Goal: Information Seeking & Learning: Find specific fact

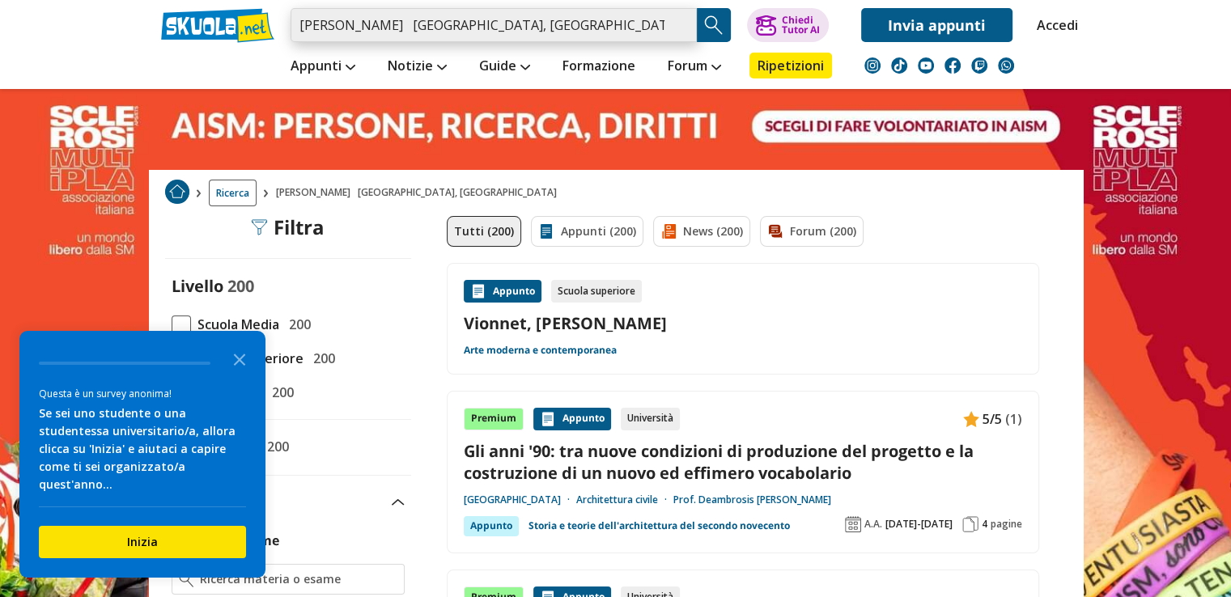
drag, startPoint x: 414, startPoint y: 32, endPoint x: 427, endPoint y: 33, distance: 13.0
click at [414, 32] on input "j. nouvel galeries lafayette, berlino" at bounding box center [494, 25] width 406 height 34
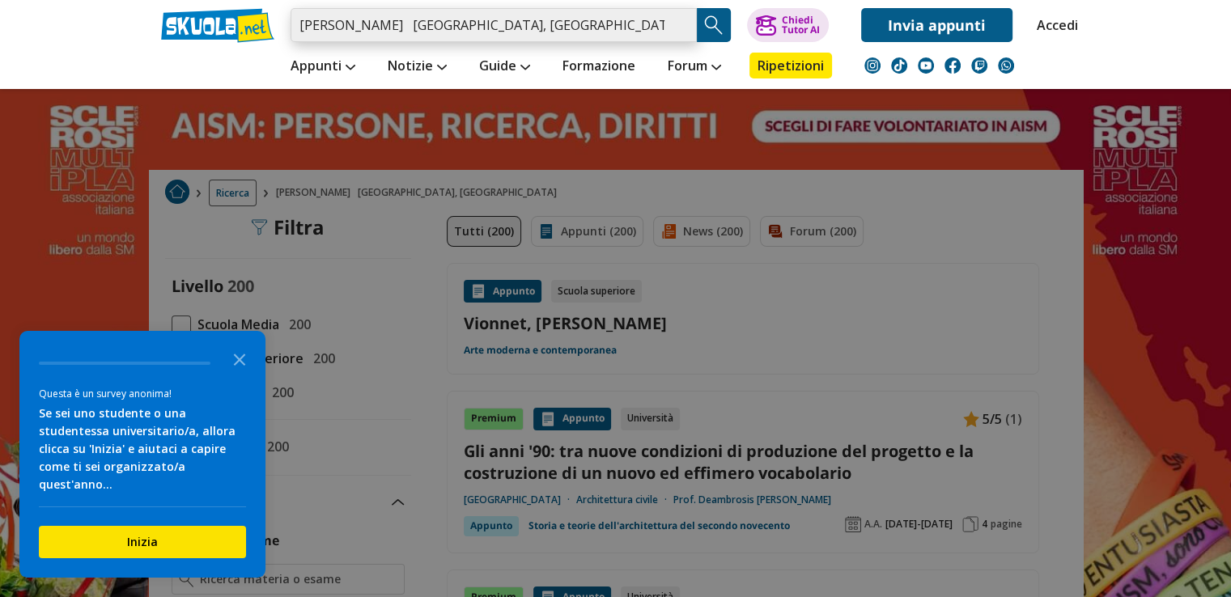
click at [690, 28] on input "j. nouvel galeries lafayette, berlino" at bounding box center [494, 25] width 406 height 34
click at [683, 28] on input "j. nouvel galeries lafayette, berlino" at bounding box center [494, 25] width 406 height 34
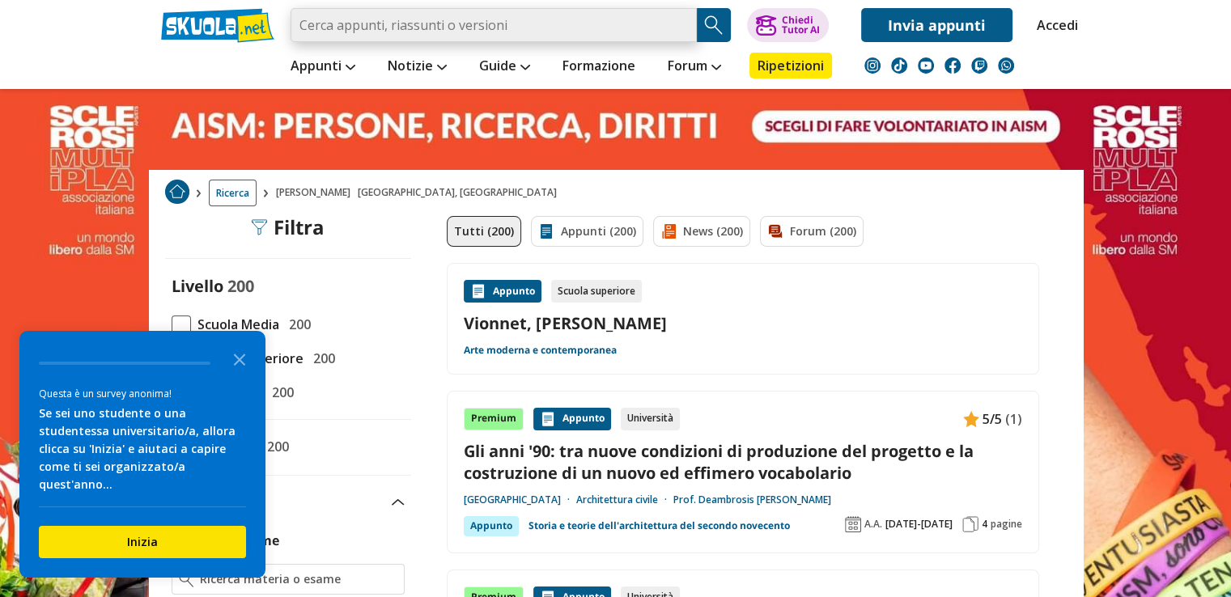
click at [346, 28] on input "search" at bounding box center [494, 25] width 406 height 34
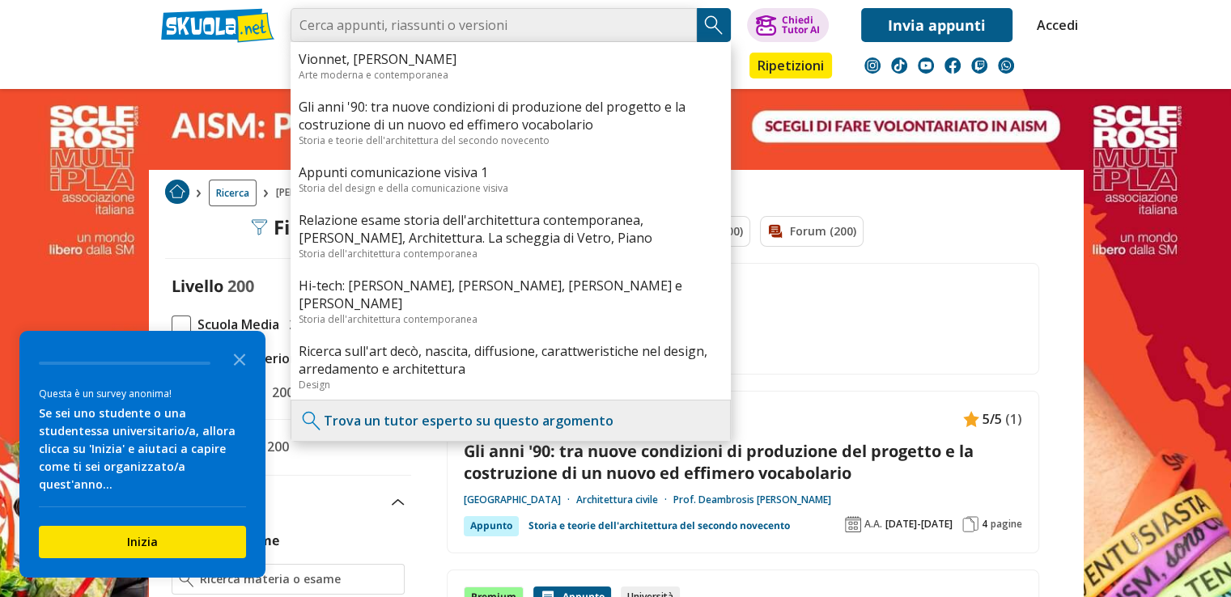
paste input "M. Botta - Esselunga centro commerciale, Firenze"
type input "M. Botta - Esselunga centro commerciale, Firenze"
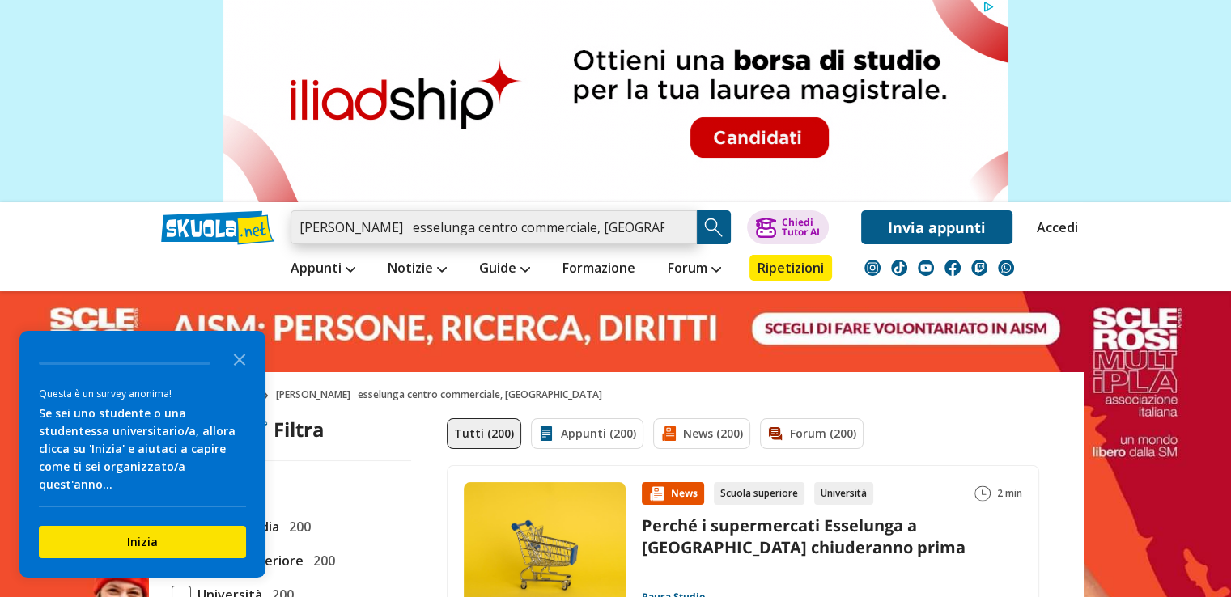
click at [630, 223] on input "[PERSON_NAME] esselunga centro commerciale, [GEOGRAPHIC_DATA]" at bounding box center [494, 227] width 406 height 34
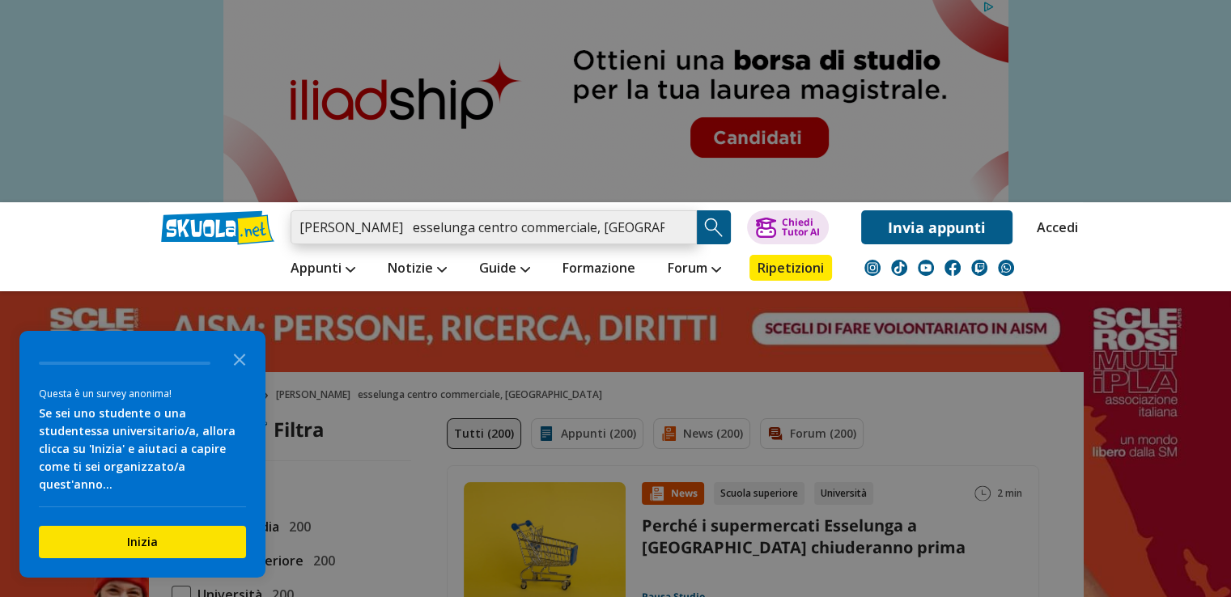
click at [681, 227] on input "[PERSON_NAME] esselunga centro commerciale, [GEOGRAPHIC_DATA]" at bounding box center [494, 227] width 406 height 34
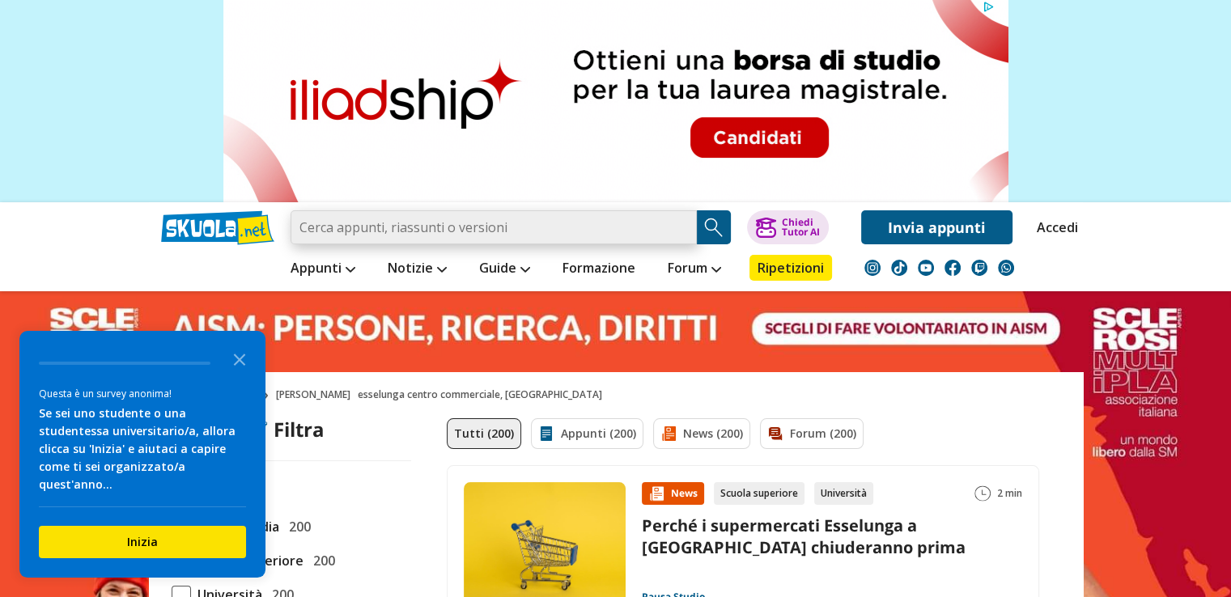
click at [528, 236] on input "search" at bounding box center [494, 227] width 406 height 34
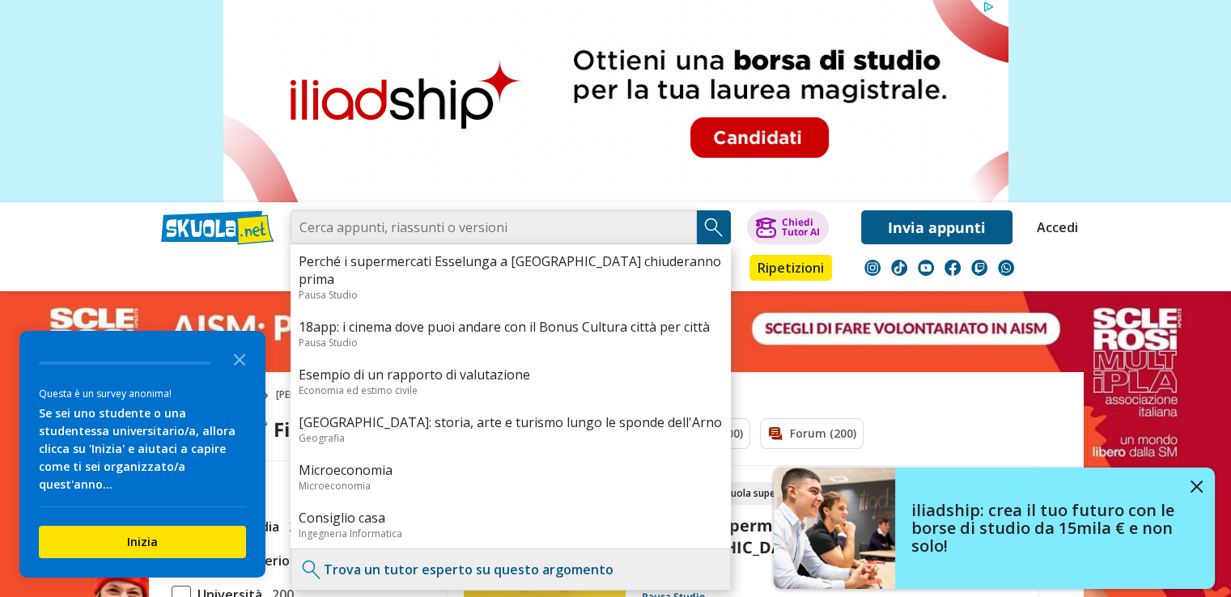
paste input "M. Fuksas - Centro commerciale [GEOGRAPHIC_DATA], [GEOGRAPHIC_DATA]"
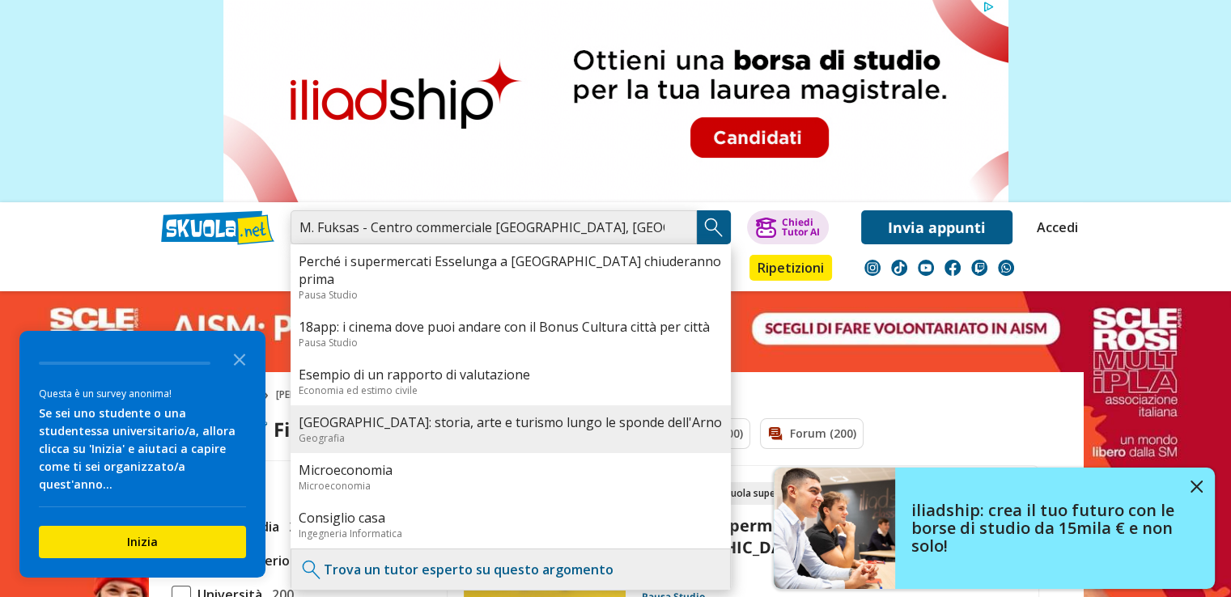
type input "M. Fuksas - Centro commerciale [GEOGRAPHIC_DATA], [GEOGRAPHIC_DATA]"
